Goal: Transaction & Acquisition: Purchase product/service

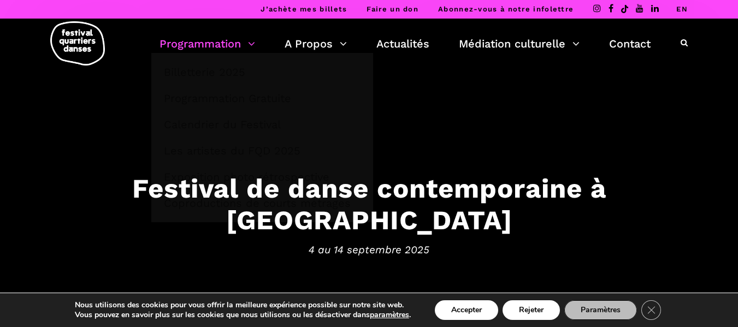
click at [236, 43] on link "Programmation" at bounding box center [208, 43] width 96 height 19
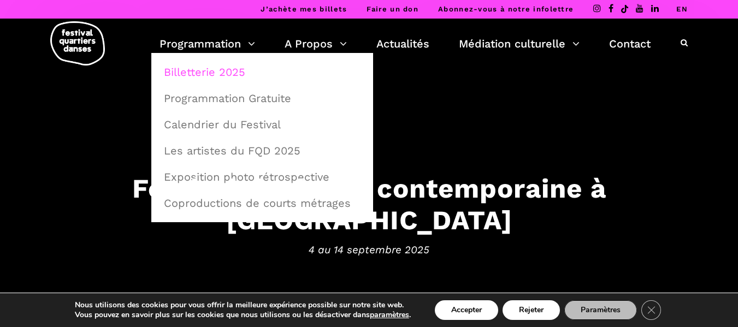
click at [214, 69] on link "Billetterie 2025" at bounding box center [262, 72] width 210 height 25
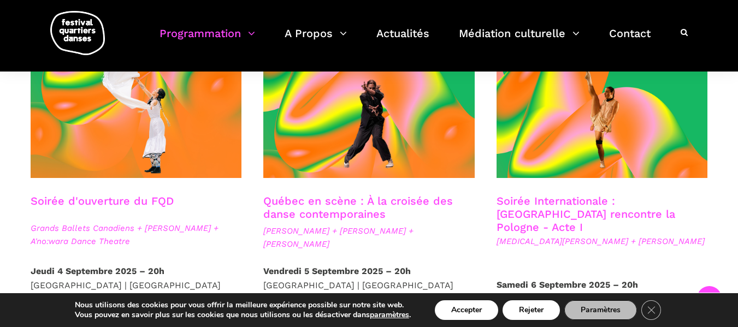
scroll to position [309, 0]
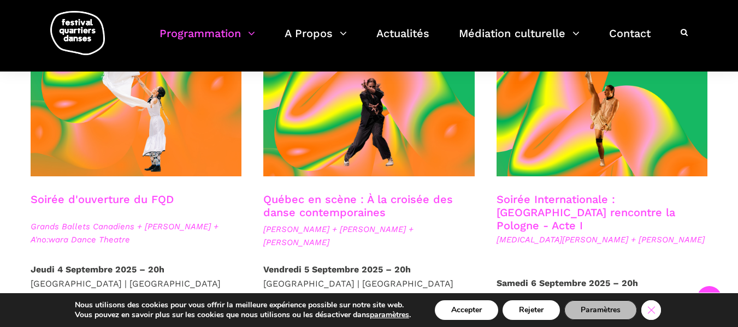
click at [648, 310] on icon "Close GDPR Cookie Banner" at bounding box center [651, 310] width 20 height 16
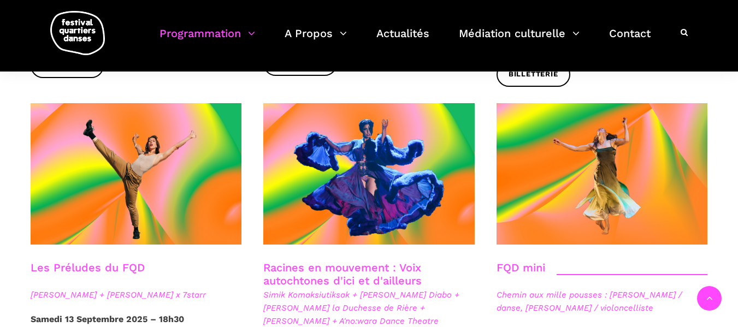
scroll to position [1553, 0]
